Goal: Task Accomplishment & Management: Complete application form

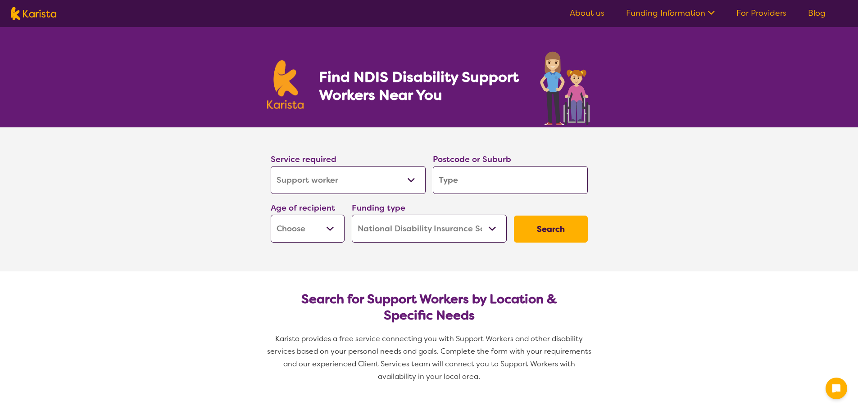
select select "Support worker"
select select "NDIS"
select select "Support worker"
select select "NDIS"
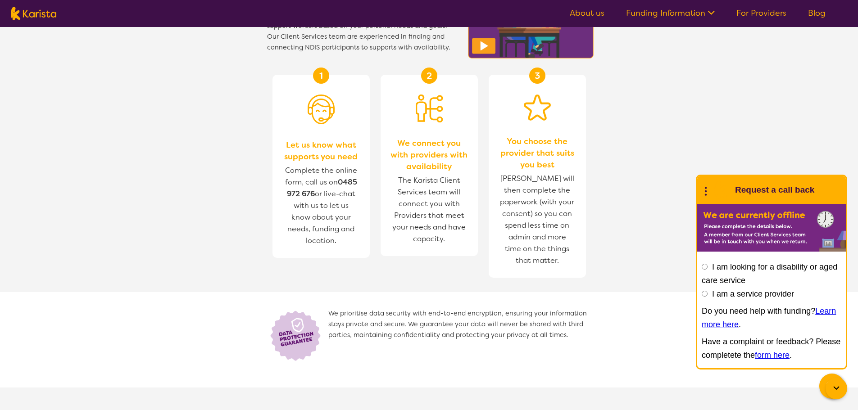
scroll to position [720, 0]
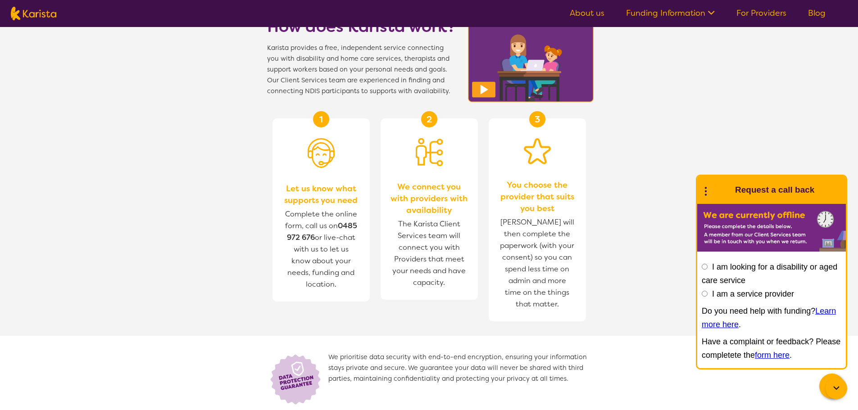
click at [414, 236] on span "The Karista Client Services team will connect you with Providers that meet your…" at bounding box center [428, 253] width 79 height 75
click at [329, 232] on span "Complete the online form, call us on [PHONE_NUMBER] or live-chat with us to let…" at bounding box center [320, 249] width 79 height 86
click at [520, 267] on span "[PERSON_NAME] will then complete the paperwork (with your consent) so you can s…" at bounding box center [537, 263] width 79 height 98
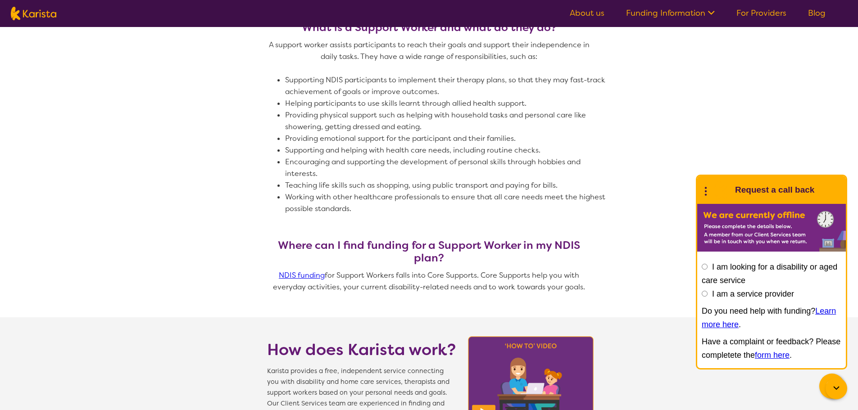
scroll to position [315, 0]
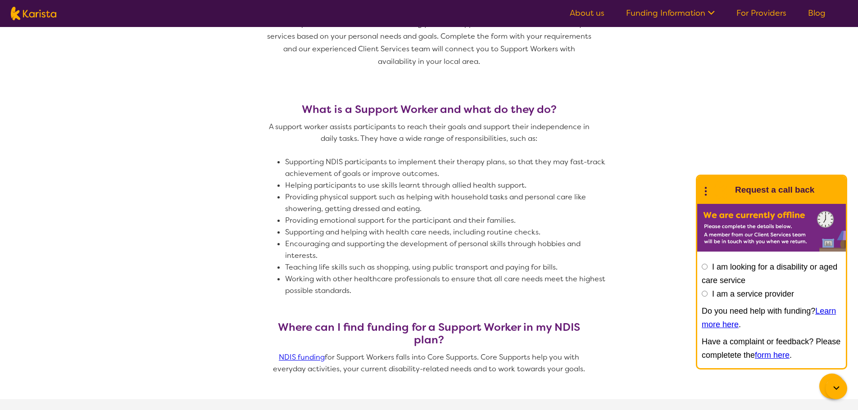
click at [319, 271] on li "Teaching life skills such as shopping, using public transport and paying for bi…" at bounding box center [447, 268] width 324 height 12
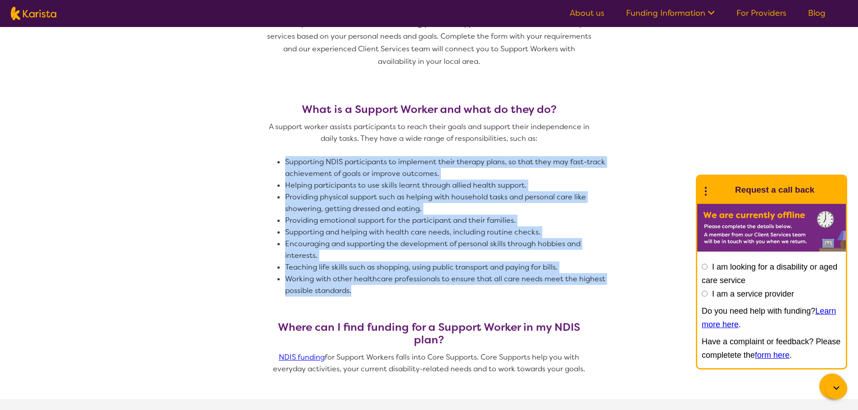
drag, startPoint x: 366, startPoint y: 288, endPoint x: 281, endPoint y: 173, distance: 142.0
click at [281, 173] on span "A support worker assists participants to reach their goals and support their in…" at bounding box center [429, 209] width 324 height 176
click at [429, 238] on li "Supporting and helping with health care needs, including routine checks." at bounding box center [447, 232] width 324 height 12
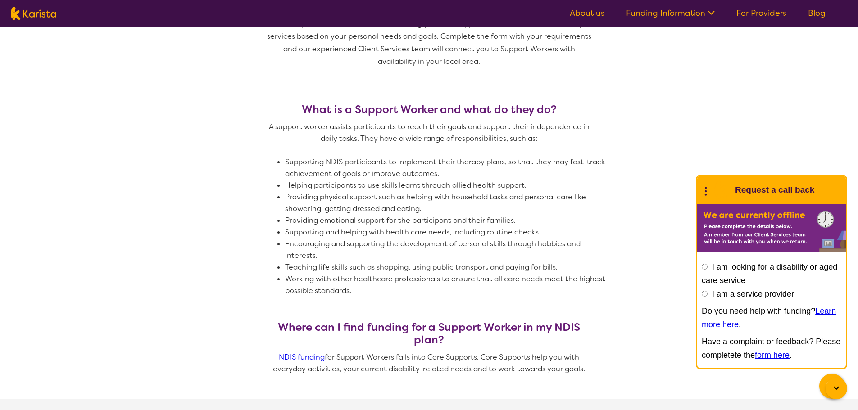
click at [376, 206] on li "Providing physical support such as helping with household tasks and personal ca…" at bounding box center [447, 202] width 324 height 23
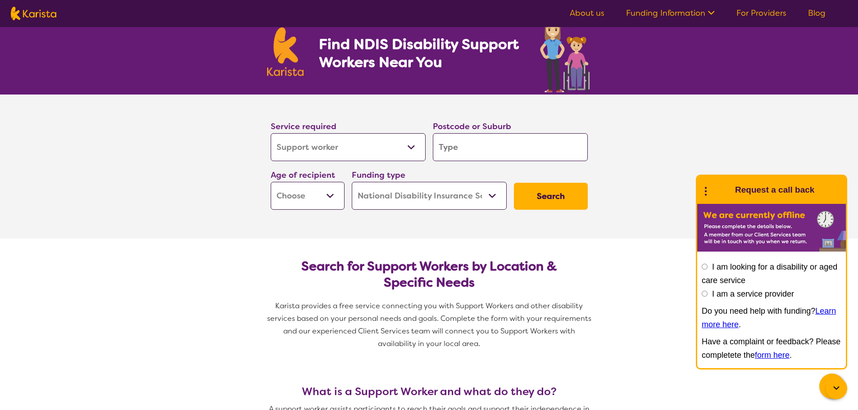
scroll to position [0, 0]
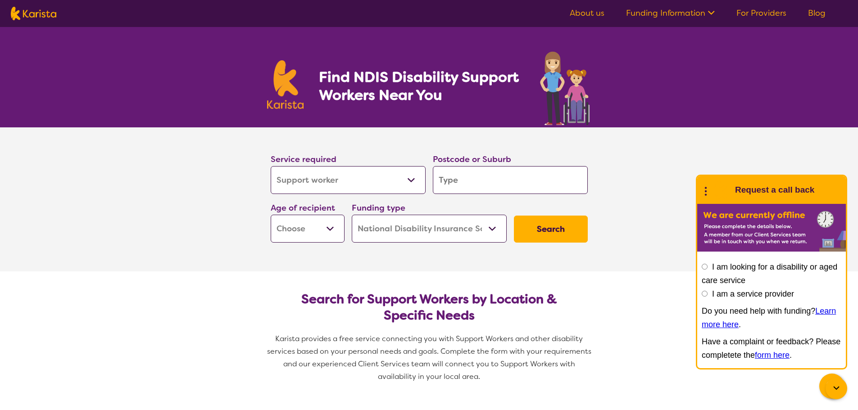
click at [416, 181] on select "Allied Health Assistant Assessment ([MEDICAL_DATA] or [MEDICAL_DATA]) Behaviour…" at bounding box center [348, 180] width 155 height 28
select select "NDIS Support Coordination"
click at [271, 166] on select "Allied Health Assistant Assessment ([MEDICAL_DATA] or [MEDICAL_DATA]) Behaviour…" at bounding box center [348, 180] width 155 height 28
select select "NDIS Support Coordination"
click at [474, 181] on input "search" at bounding box center [510, 180] width 155 height 28
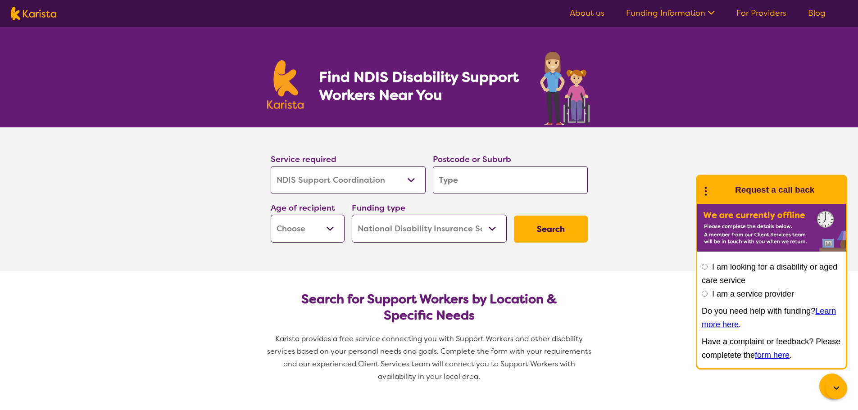
type input "2"
type input "20"
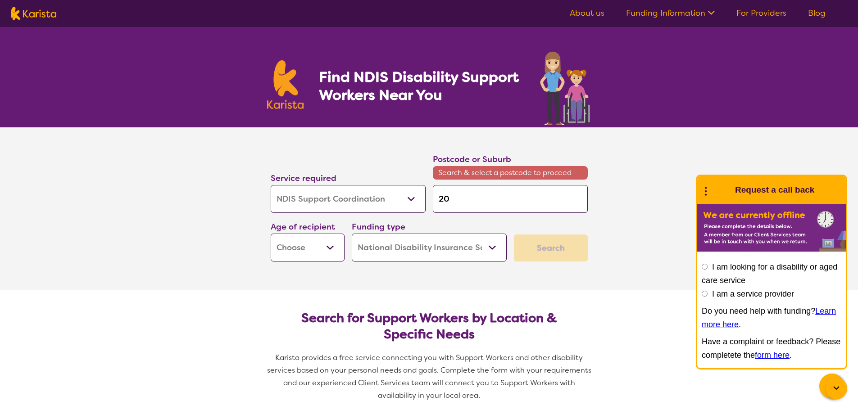
type input "203"
type input "2037"
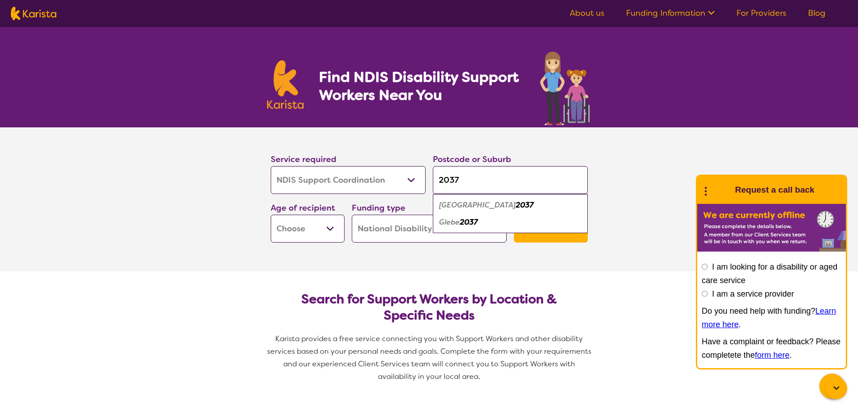
type input "2037"
click at [464, 221] on em "2037" at bounding box center [469, 221] width 18 height 9
click at [330, 231] on select "Early Childhood - 0 to 9 Child - 10 to 11 Adolescent - 12 to 17 Adult - 18 to 6…" at bounding box center [308, 229] width 74 height 28
select select "AD"
click at [271, 215] on select "Early Childhood - 0 to 9 Child - 10 to 11 Adolescent - 12 to 17 Adult - 18 to 6…" at bounding box center [308, 229] width 74 height 28
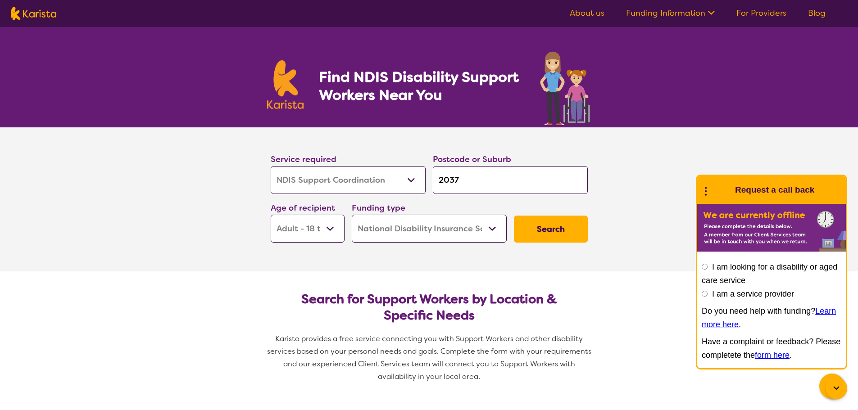
select select "AD"
click at [552, 226] on button "Search" at bounding box center [551, 229] width 74 height 27
